Goal: Information Seeking & Learning: Learn about a topic

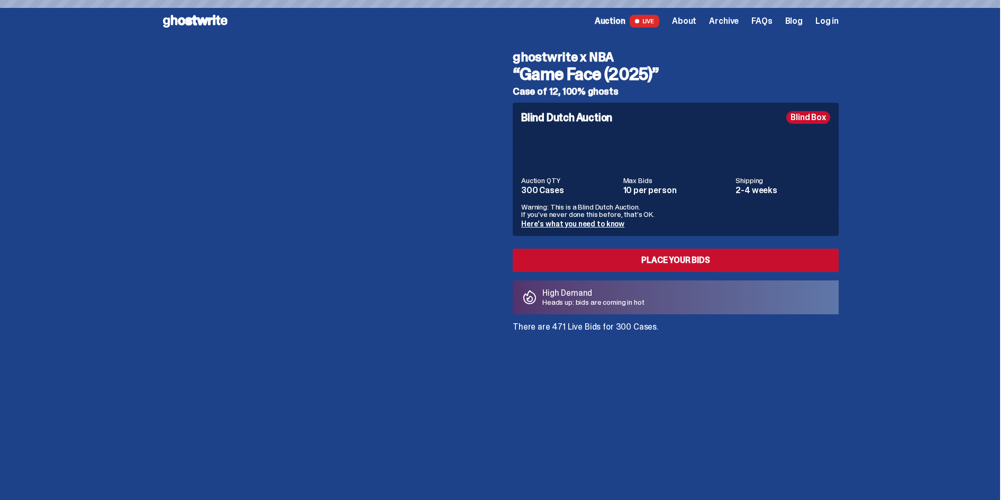
click at [209, 15] on icon at bounding box center [195, 21] width 68 height 17
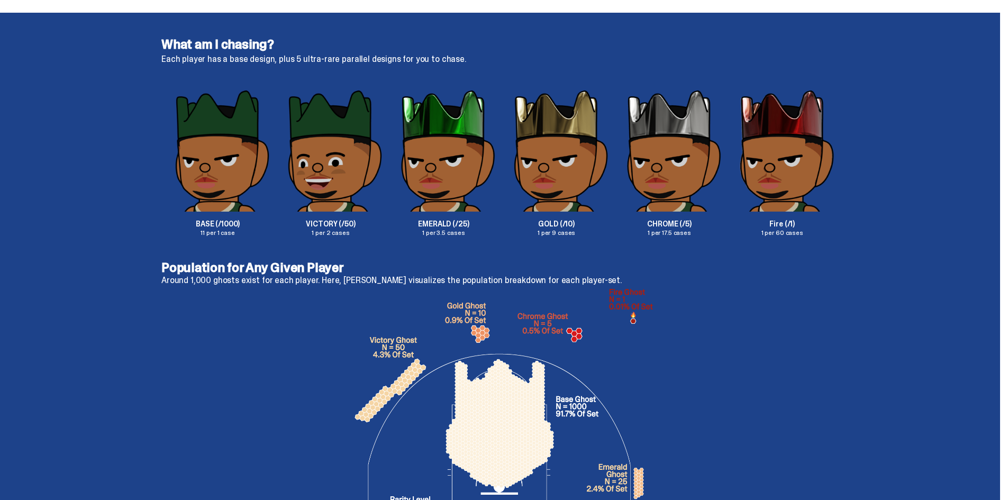
scroll to position [1745, 0]
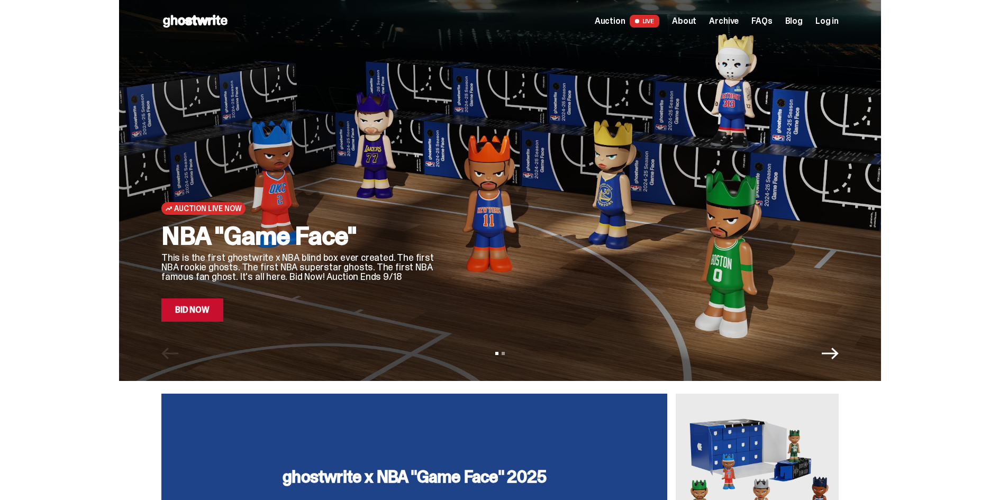
click at [617, 19] on span "Auction" at bounding box center [610, 21] width 31 height 8
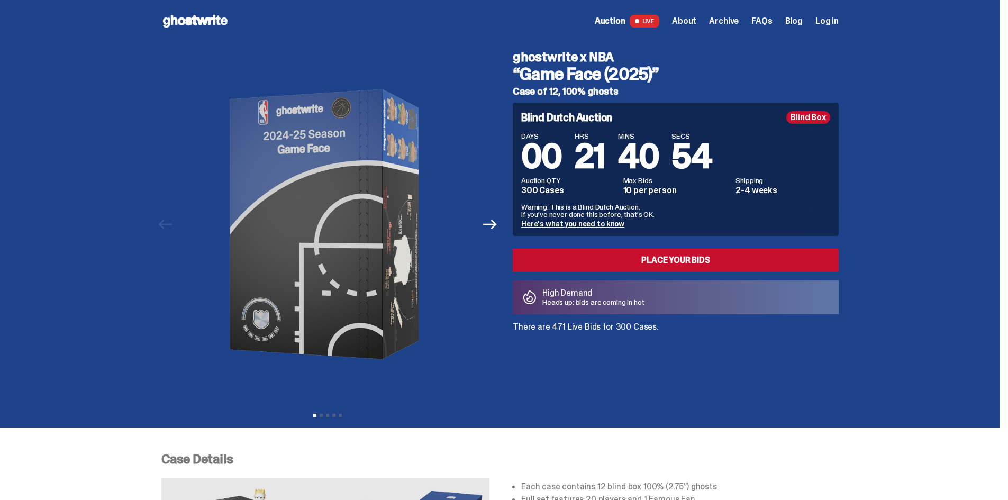
click at [175, 11] on div "Open main menu Home Auction LIVE About Archive FAQs Blog Log in" at bounding box center [499, 21] width 677 height 42
click at [175, 16] on use at bounding box center [195, 21] width 65 height 13
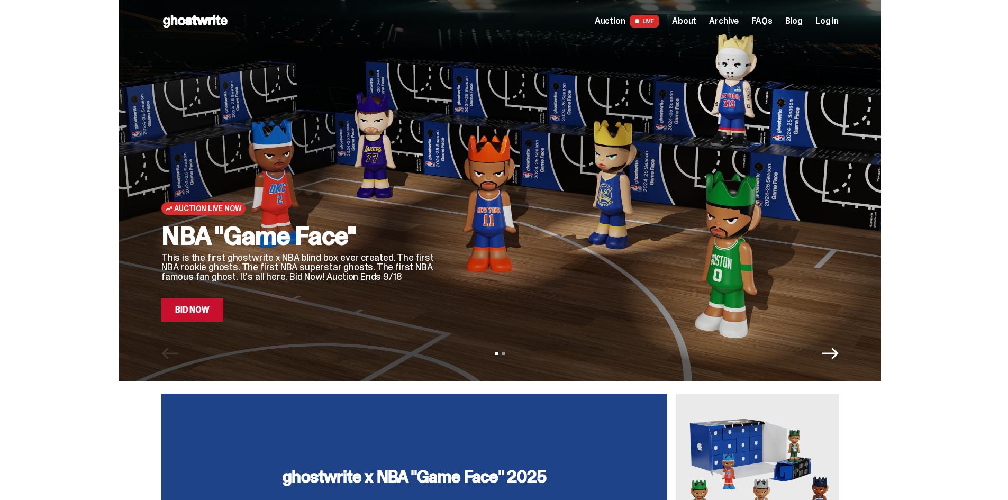
click at [693, 21] on span "About" at bounding box center [684, 21] width 24 height 8
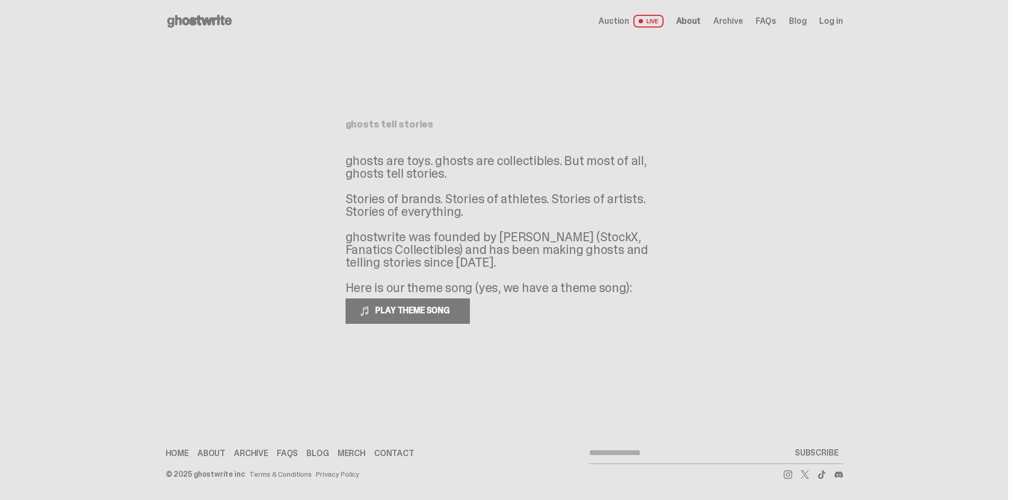
click at [723, 20] on span "Archive" at bounding box center [728, 21] width 30 height 8
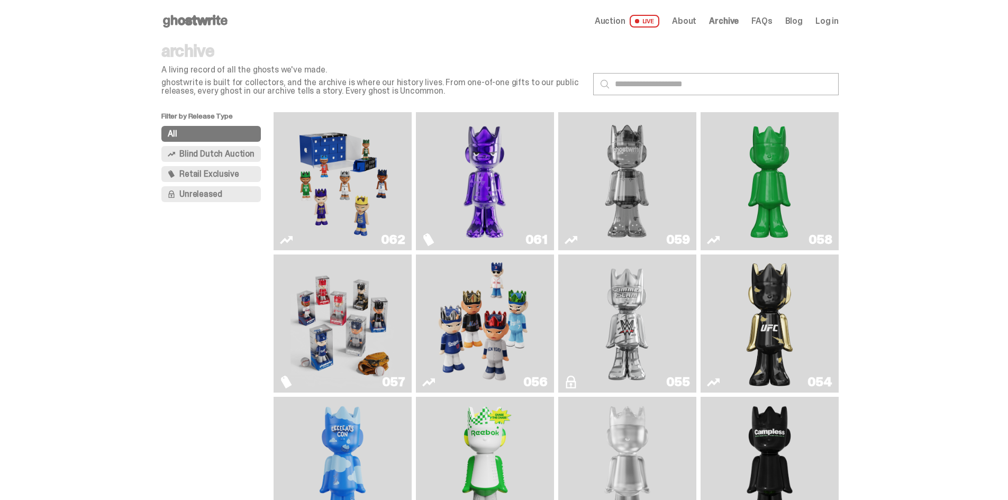
click at [361, 303] on img "Game Face (2025)" at bounding box center [342, 324] width 104 height 130
click at [318, 301] on img "Game Face (2025)" at bounding box center [342, 324] width 104 height 130
click at [495, 163] on img "Fantasy" at bounding box center [485, 181] width 104 height 130
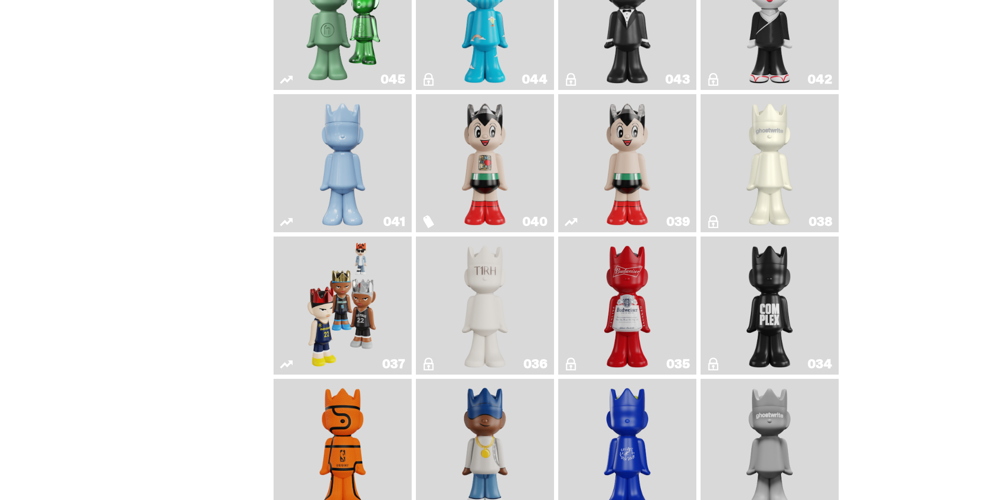
scroll to position [582, 0]
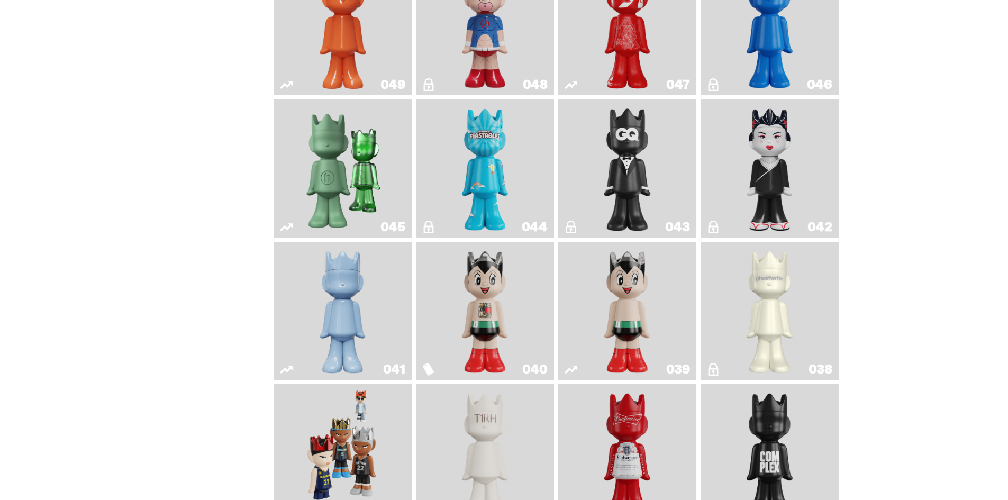
click at [643, 310] on img "Astro Boy" at bounding box center [627, 311] width 56 height 130
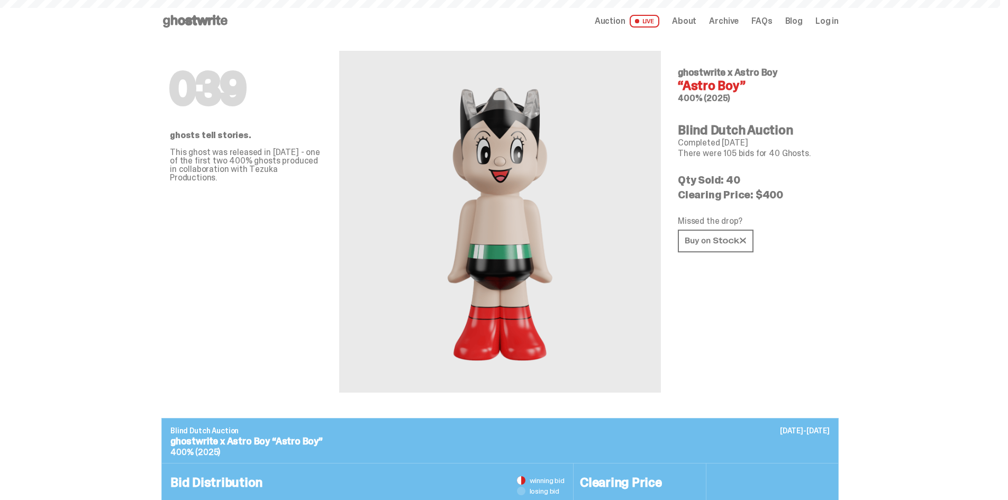
scroll to position [582, 0]
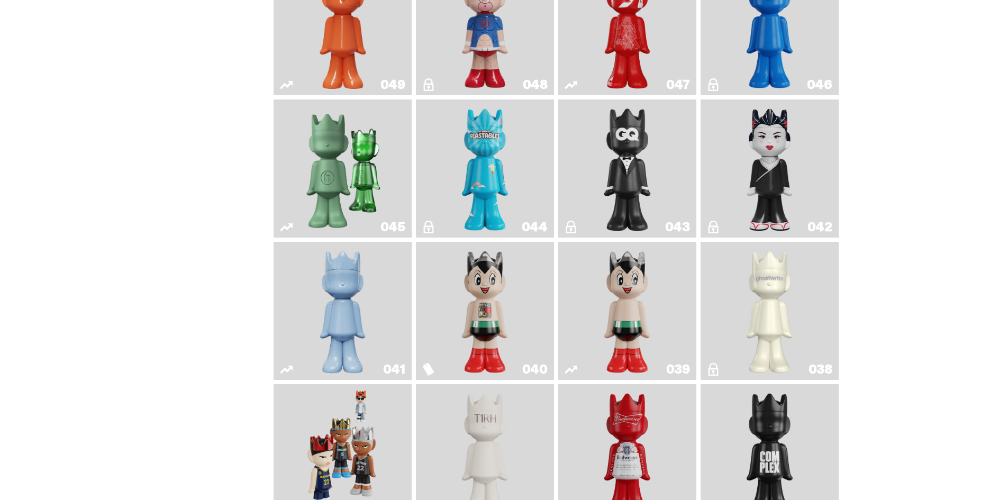
click at [445, 282] on link "040" at bounding box center [484, 311] width 125 height 130
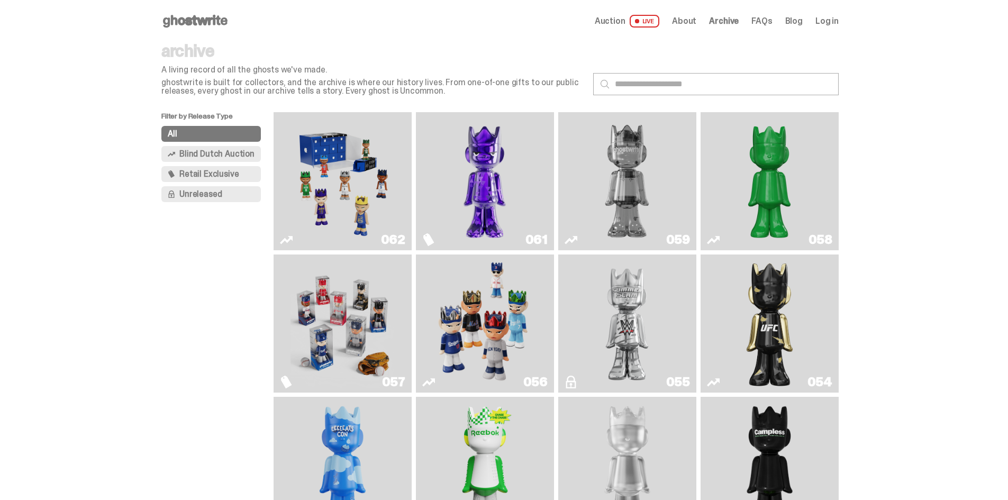
click at [478, 307] on img "Game Face (2025)" at bounding box center [485, 324] width 104 height 130
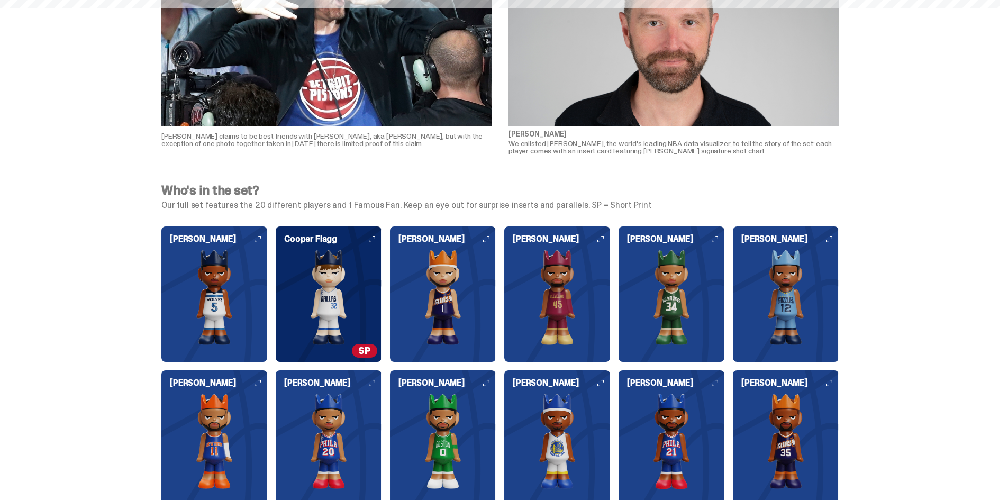
scroll to position [1137, 0]
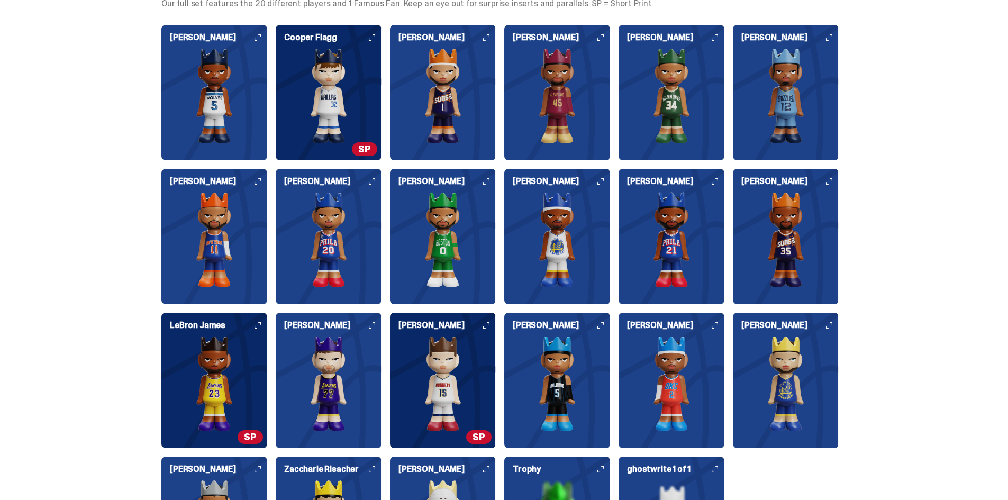
click at [941, 254] on div "Who's in the set? Our full set features the 20 different players and 1 Famous F…" at bounding box center [500, 293] width 1000 height 647
